Goal: Task Accomplishment & Management: Use online tool/utility

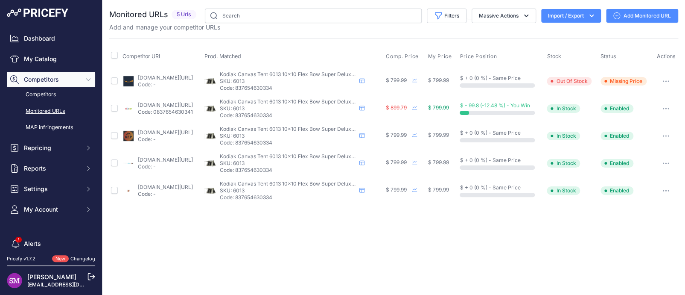
click at [173, 107] on link "[DOMAIN_NAME][URL]" at bounding box center [165, 105] width 55 height 6
click at [666, 108] on icon "button" at bounding box center [665, 108] width 1 height 1
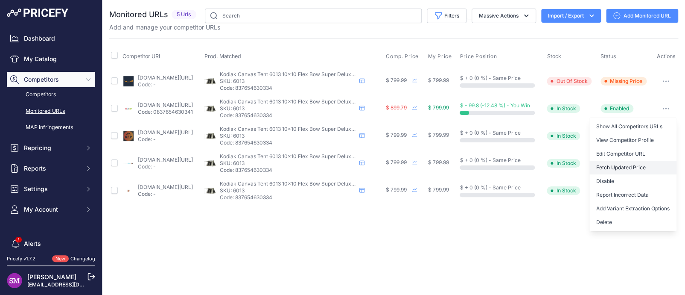
click at [614, 164] on button "Fetch Updated Price" at bounding box center [632, 167] width 87 height 14
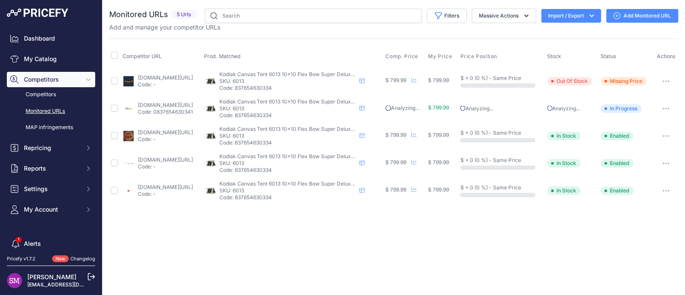
click at [151, 77] on link "amazon.com/gp/product/b00ctvompw?prirule_jdsnikfkfjsd=9996" at bounding box center [165, 77] width 55 height 6
click at [664, 79] on button "button" at bounding box center [665, 81] width 17 height 12
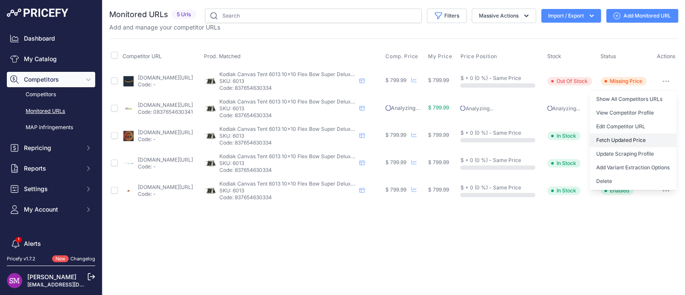
click at [631, 140] on button "Fetch Updated Price" at bounding box center [632, 140] width 87 height 14
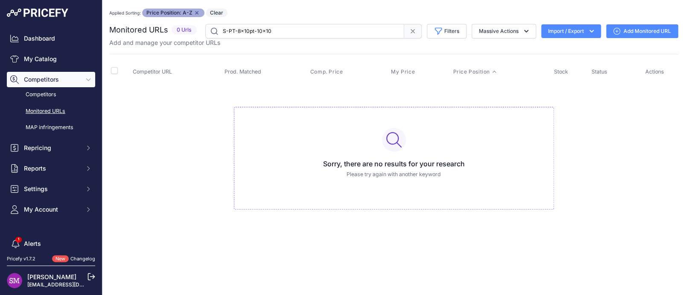
click at [298, 15] on div "Applied Sorting: Price Position: A-Z Remove sort option Clear" at bounding box center [393, 13] width 569 height 9
